Goal: Task Accomplishment & Management: Use online tool/utility

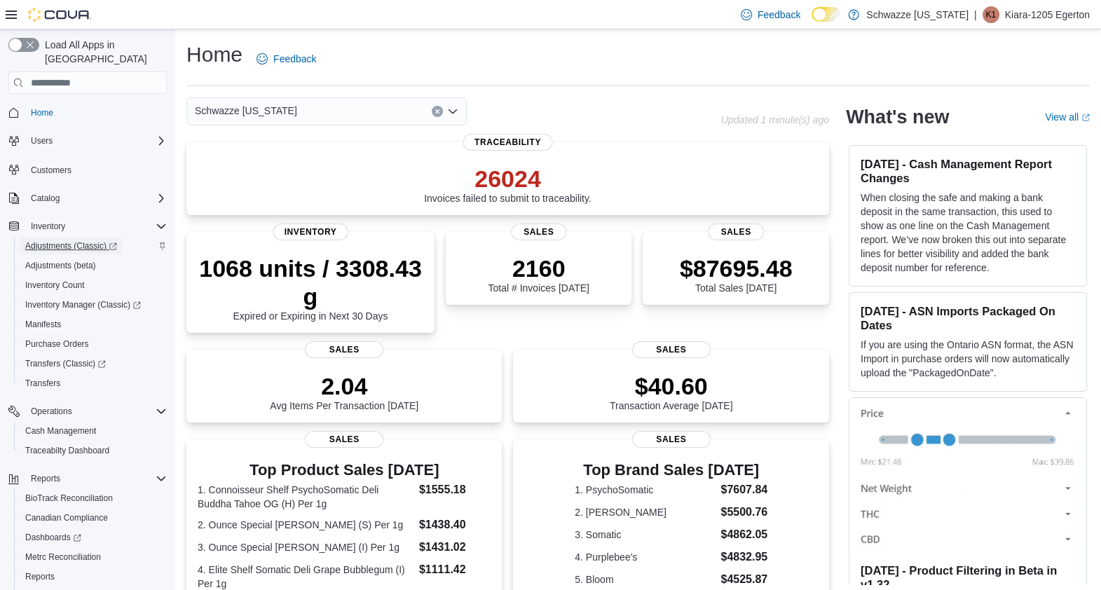
click at [116, 243] on icon "Complex example" at bounding box center [113, 247] width 8 height 8
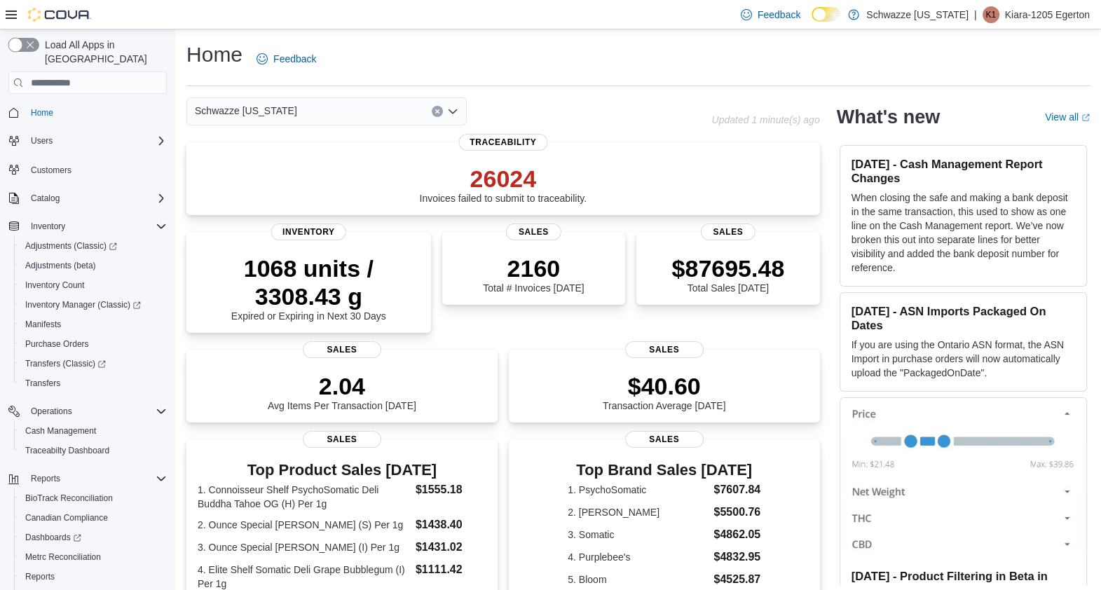
click at [12, 46] on button "button" at bounding box center [23, 45] width 31 height 14
click at [72, 240] on span "Adjustments (Classic)" at bounding box center [65, 245] width 81 height 11
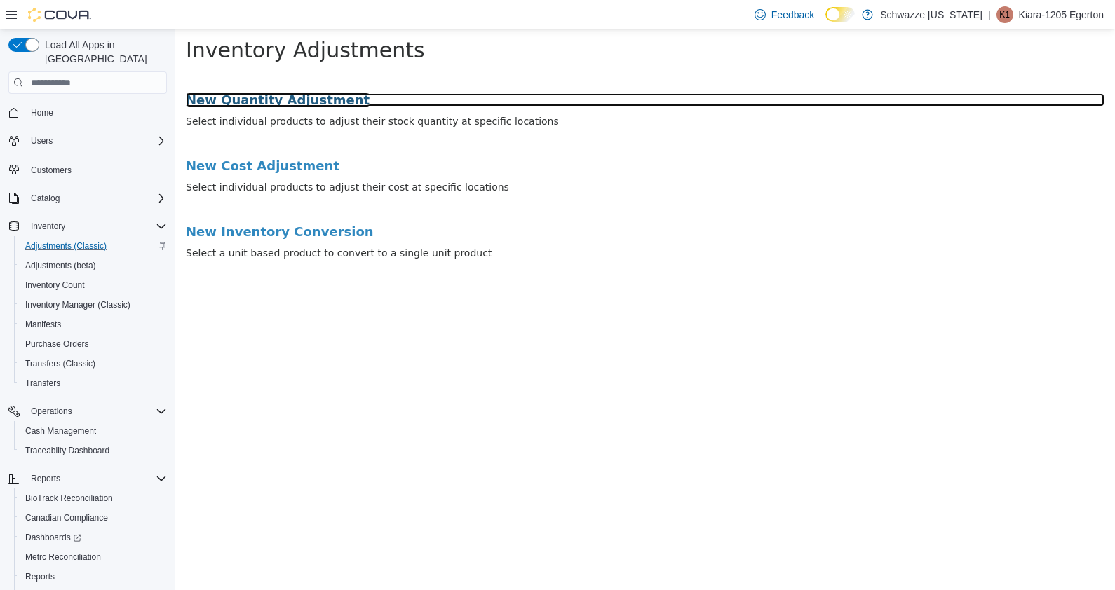
click at [301, 104] on h3 "New Quantity Adjustment" at bounding box center [645, 100] width 918 height 14
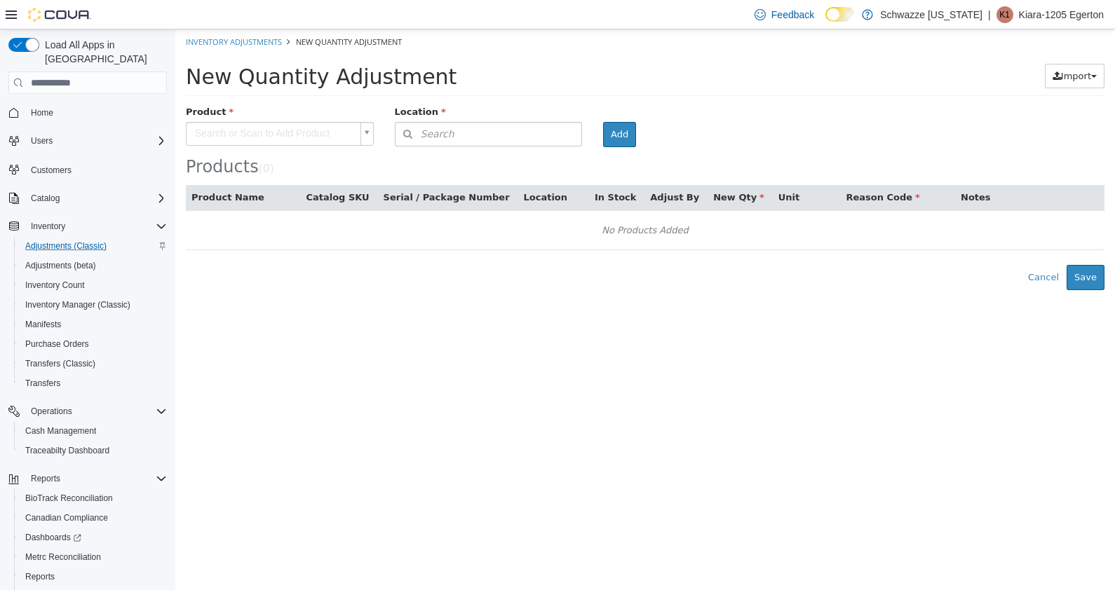
click at [575, 290] on html "× Inventory Adjustments New Quantity Adjustment New Quantity Adjustment Import …" at bounding box center [644, 159] width 939 height 261
